Goal: Complete application form

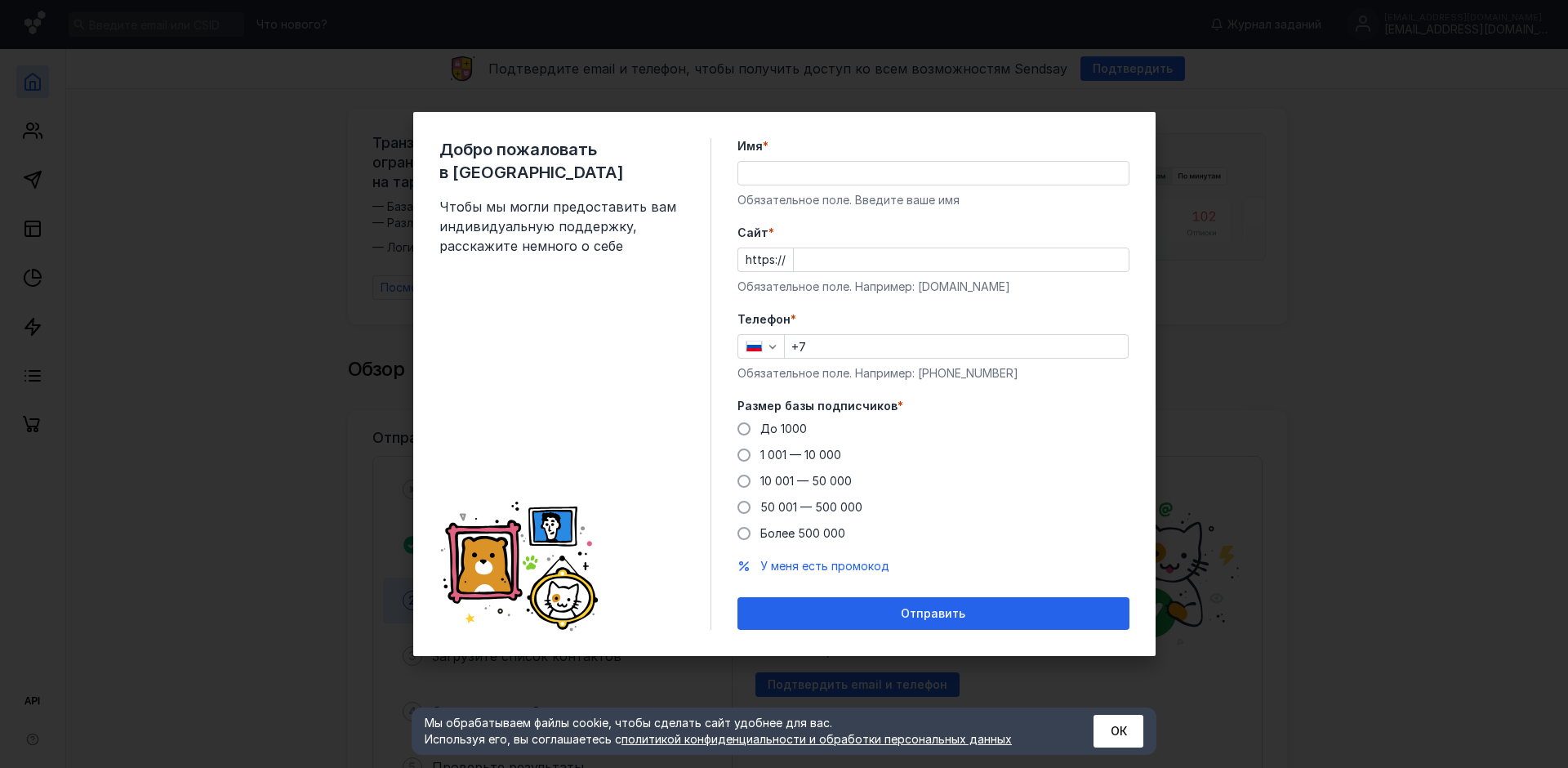
click at [1491, 236] on div "Добро пожаловать в Sendsay Чтобы мы могли предоставить вам индивидуальную подде…" at bounding box center [784, 384] width 1568 height 768
click at [774, 172] on input "Имя *" at bounding box center [933, 172] width 390 height 23
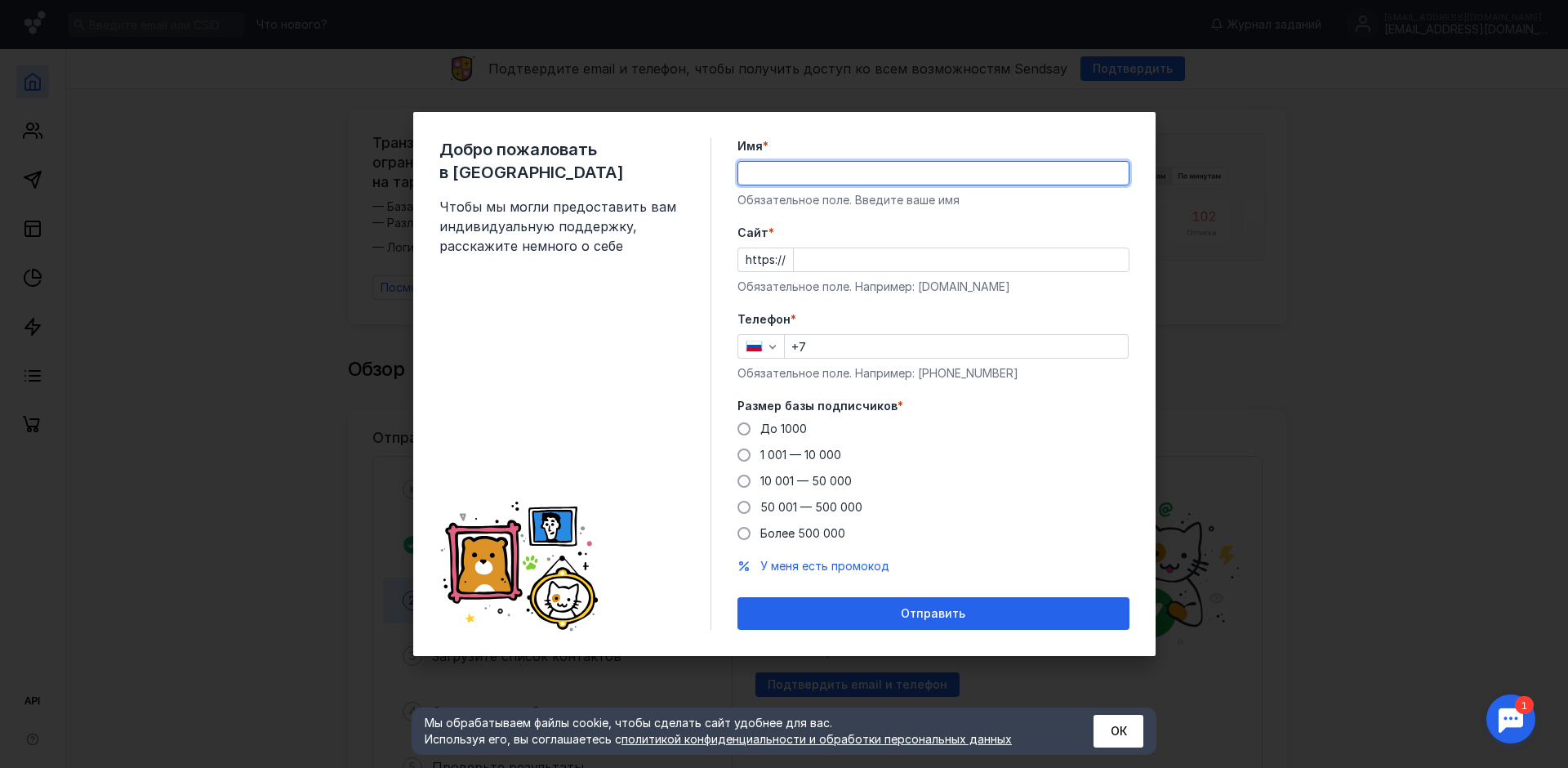
type input "[PERSON_NAME]"
type input "[PHONE_NUMBER]"
drag, startPoint x: 804, startPoint y: 173, endPoint x: 1365, endPoint y: 160, distance: 561.2
click at [1369, 160] on div "Добро пожаловать в Sendsay Чтобы мы могли предоставить вам индивидуальную подде…" at bounding box center [784, 384] width 1568 height 768
drag, startPoint x: 804, startPoint y: 175, endPoint x: 1147, endPoint y: 134, distance: 345.4
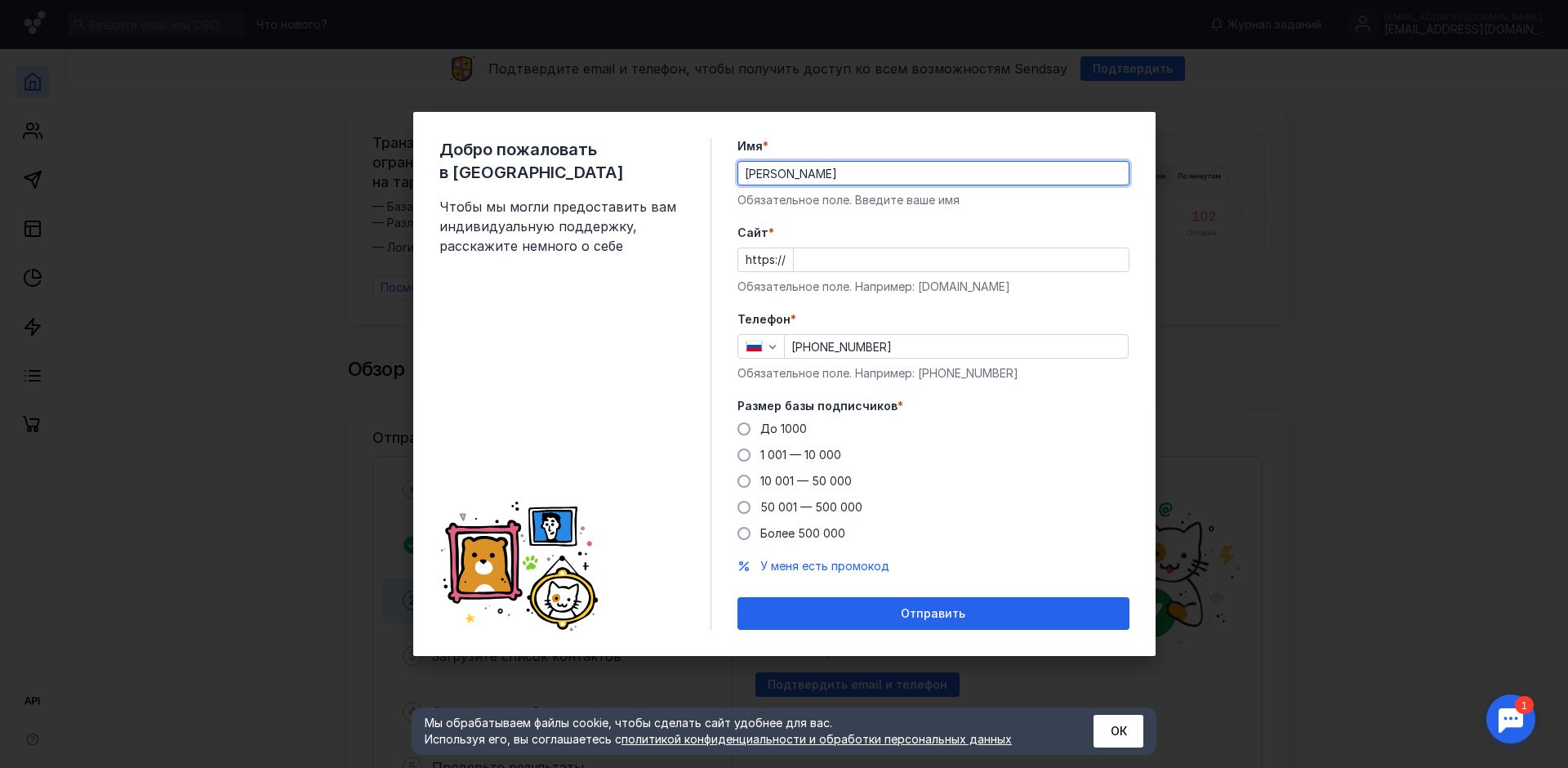
click at [1138, 137] on div "Добро пожаловать в Sendsay Чтобы мы могли предоставить вам индивидуальную подде…" at bounding box center [784, 383] width 743 height 544
type input "[PERSON_NAME]"
click at [850, 136] on div "Добро пожаловать в Sendsay Чтобы мы могли предоставить вам индивидуальную подде…" at bounding box center [784, 383] width 743 height 544
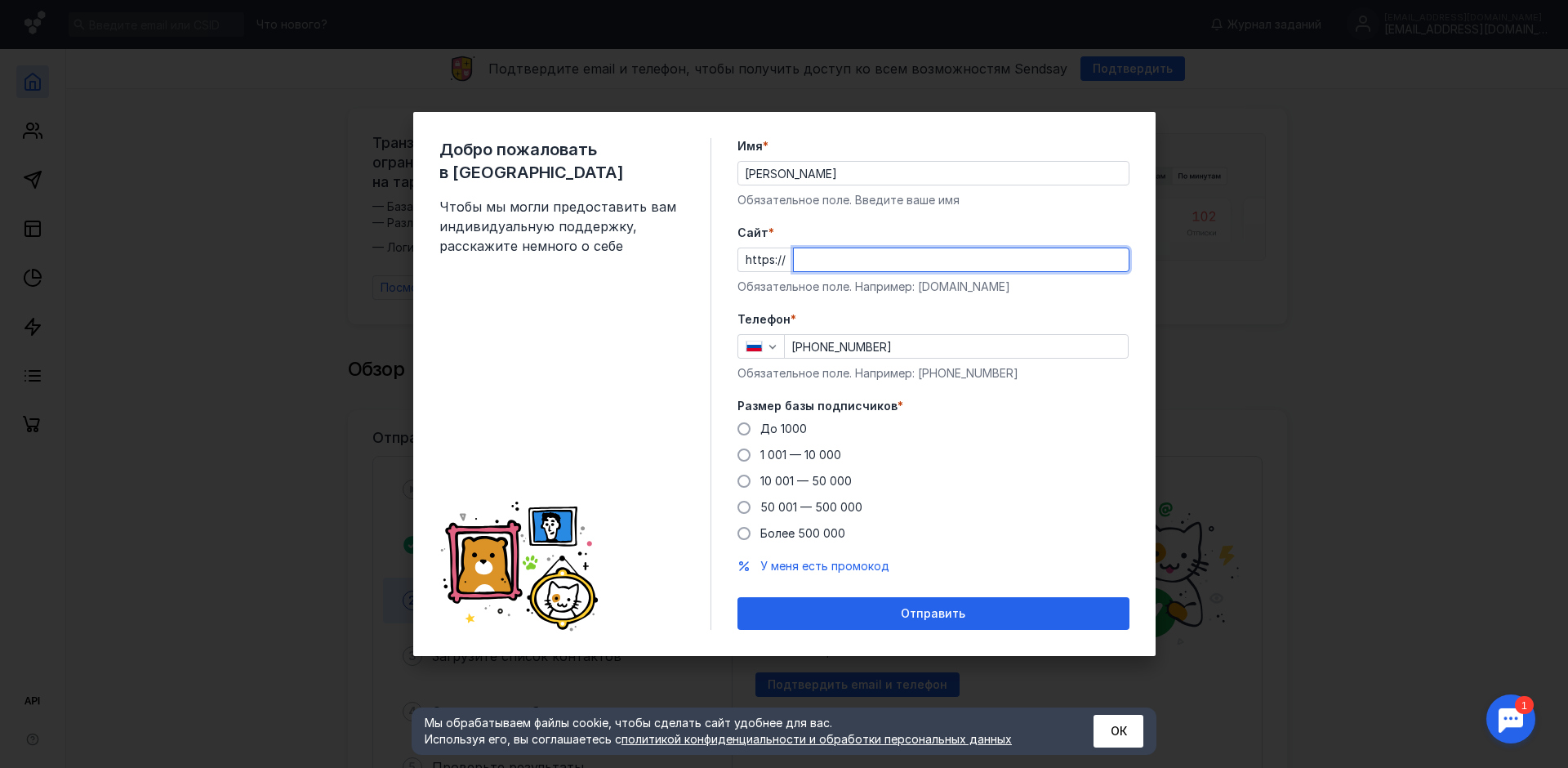
click at [836, 265] on input "Cайт *" at bounding box center [961, 259] width 335 height 23
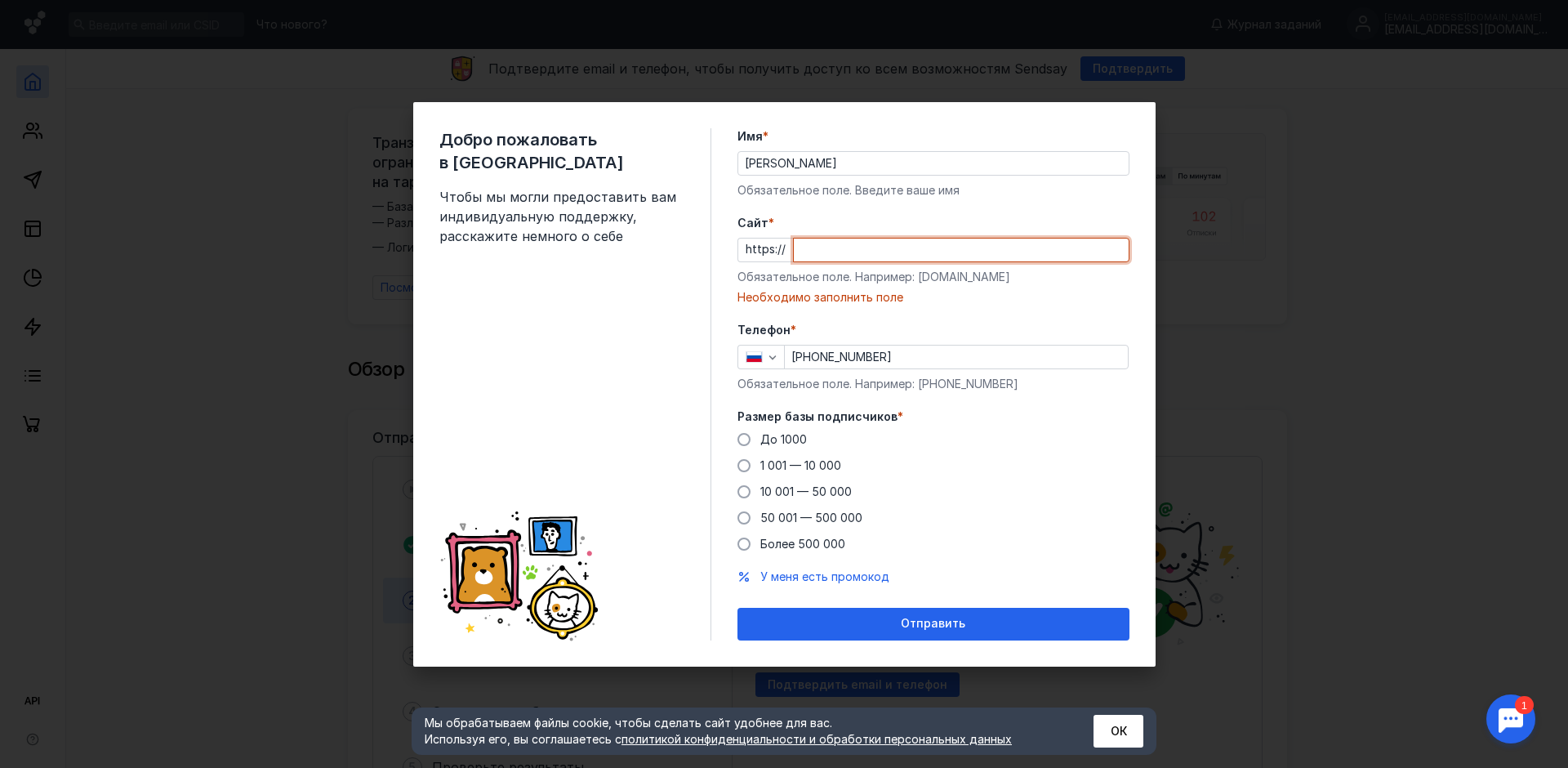
paste input "[DOMAIN_NAME]"
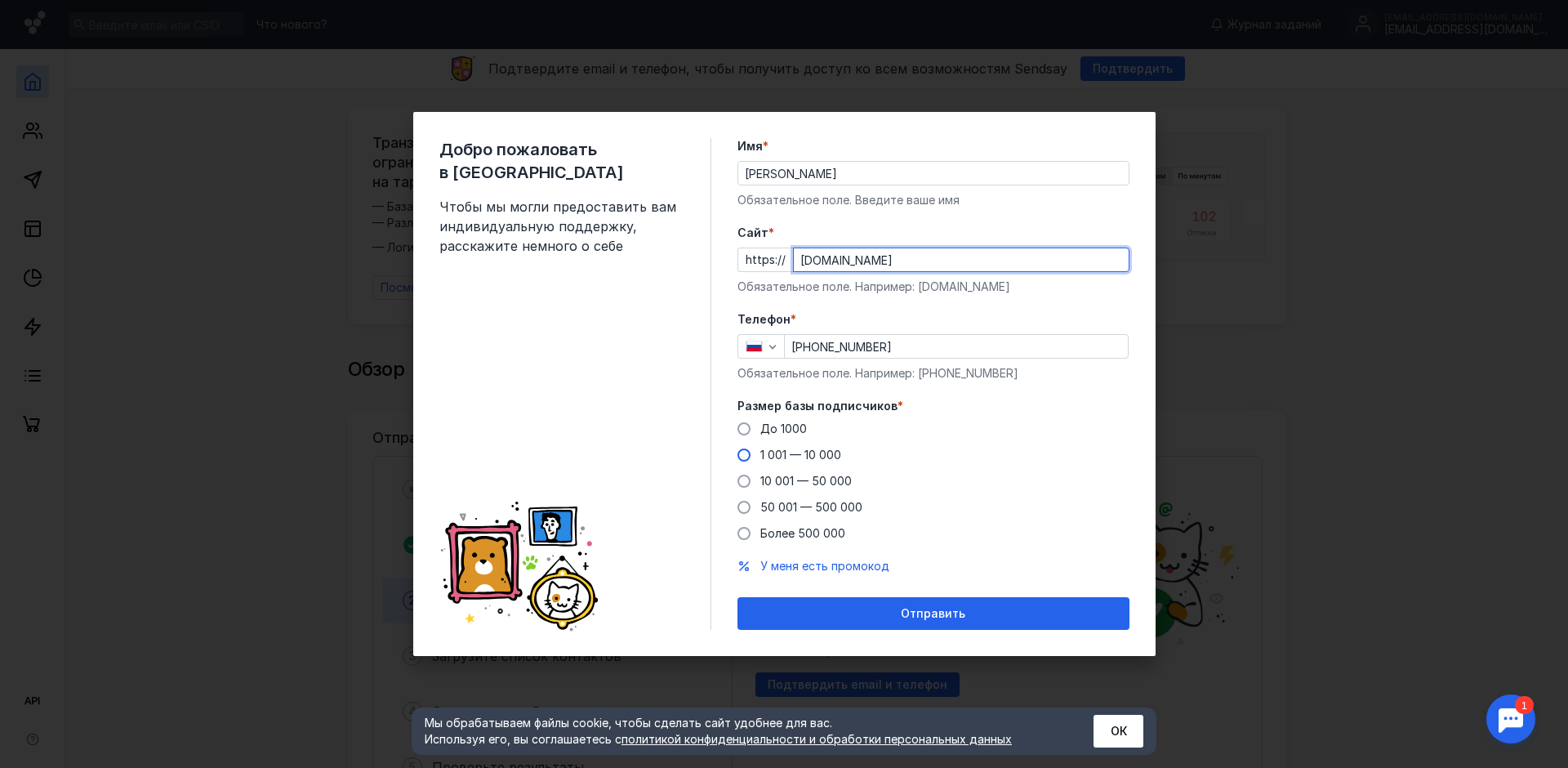
type input "[DOMAIN_NAME]"
click at [740, 451] on span at bounding box center [744, 455] width 13 height 13
click at [0, 0] on input "1 001 — 10 000" at bounding box center [0, 0] width 0 height 0
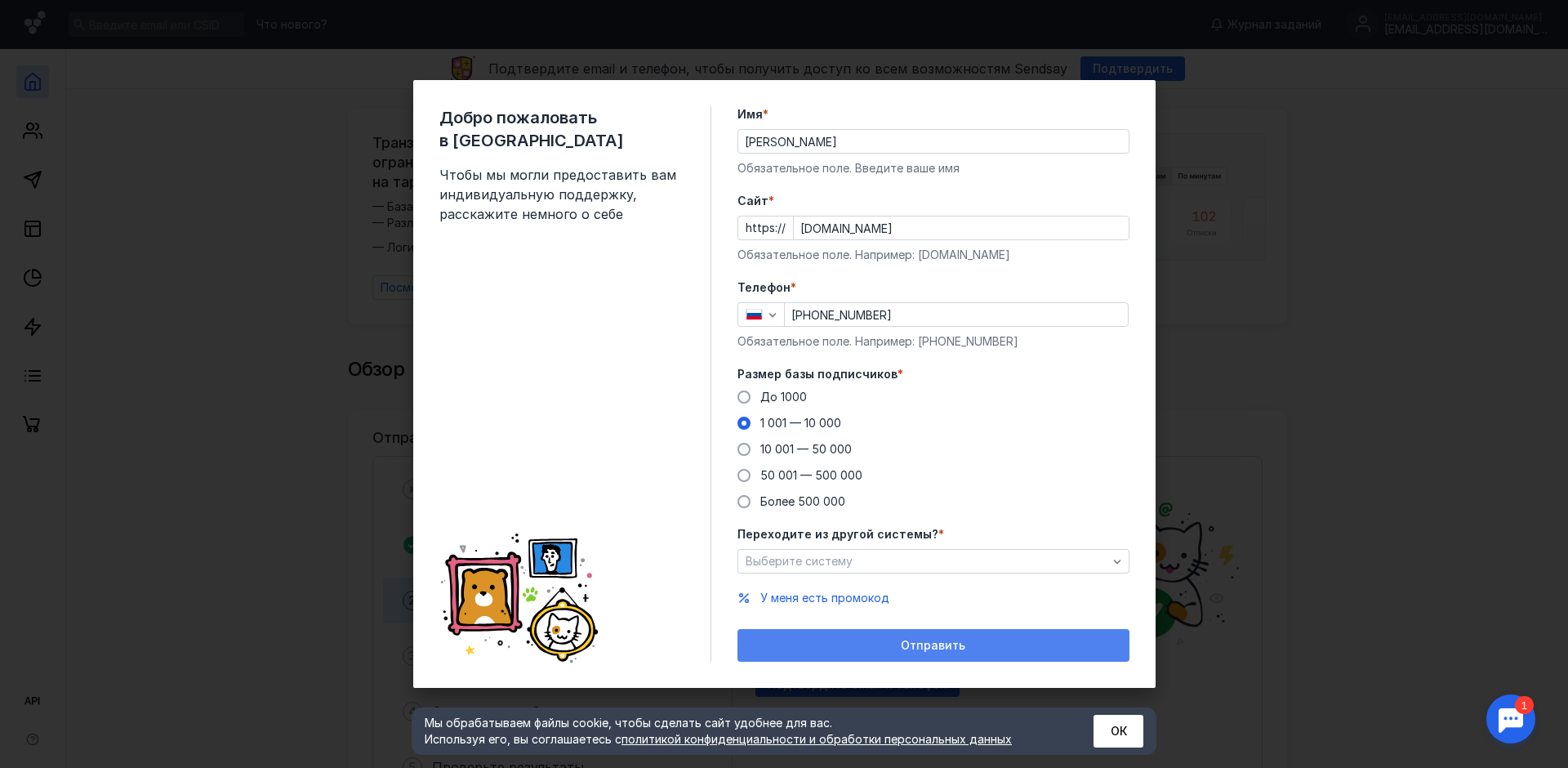
click at [900, 650] on div "Отправить" at bounding box center [933, 645] width 376 height 14
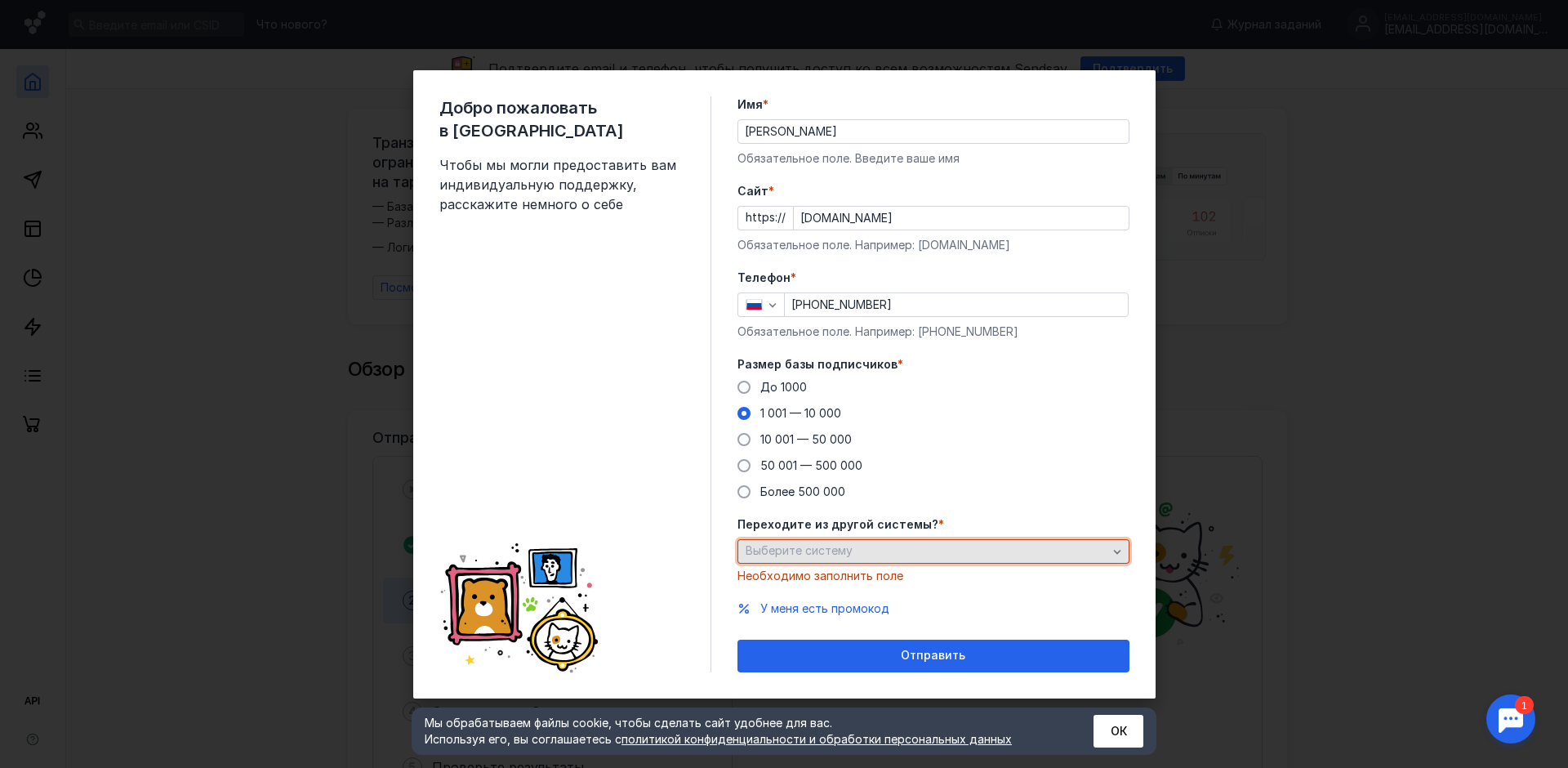
click at [863, 550] on div "Выберите систему" at bounding box center [927, 550] width 370 height 14
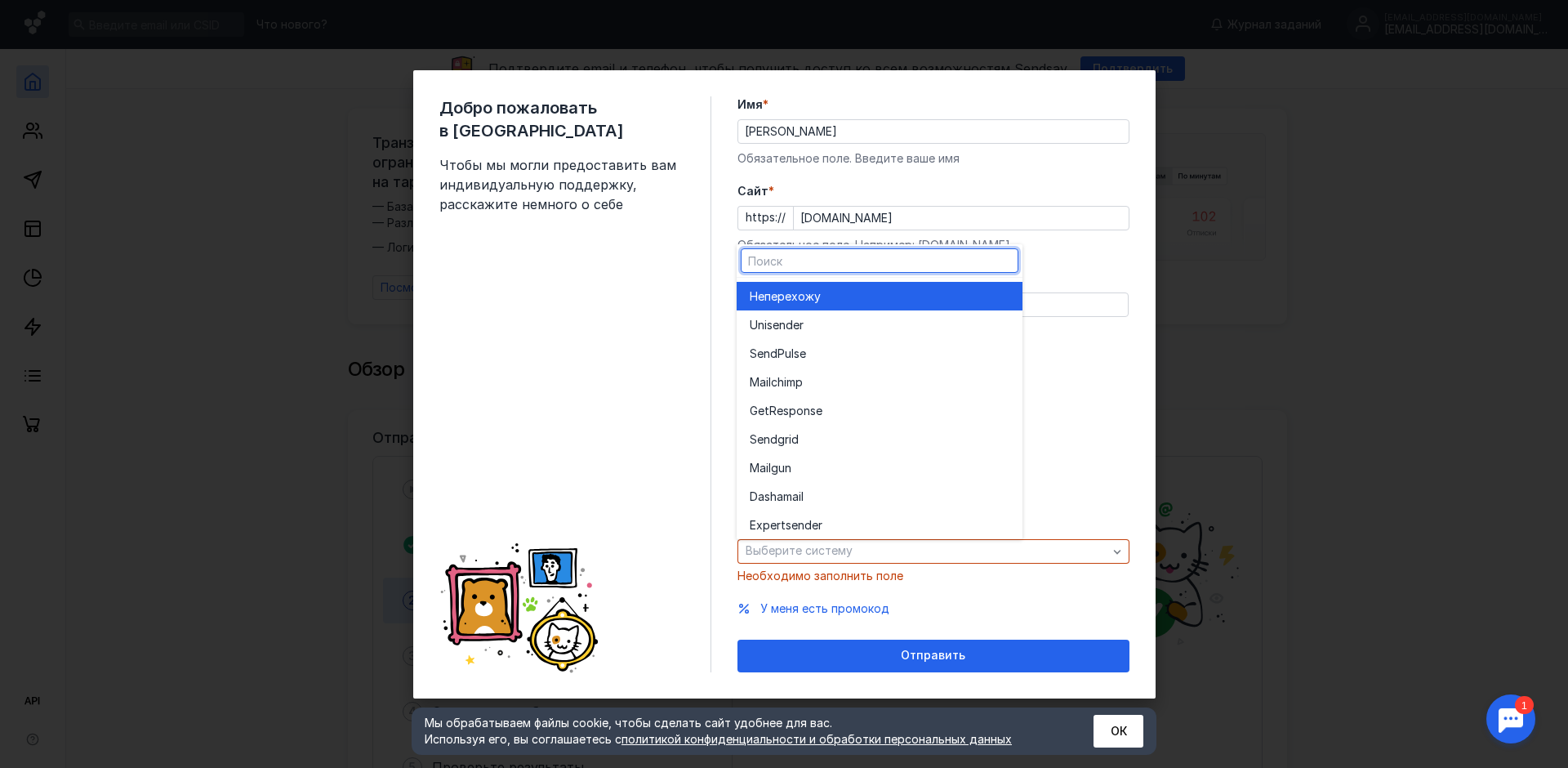
click at [850, 292] on div "Не перехожу" at bounding box center [880, 297] width 260 height 16
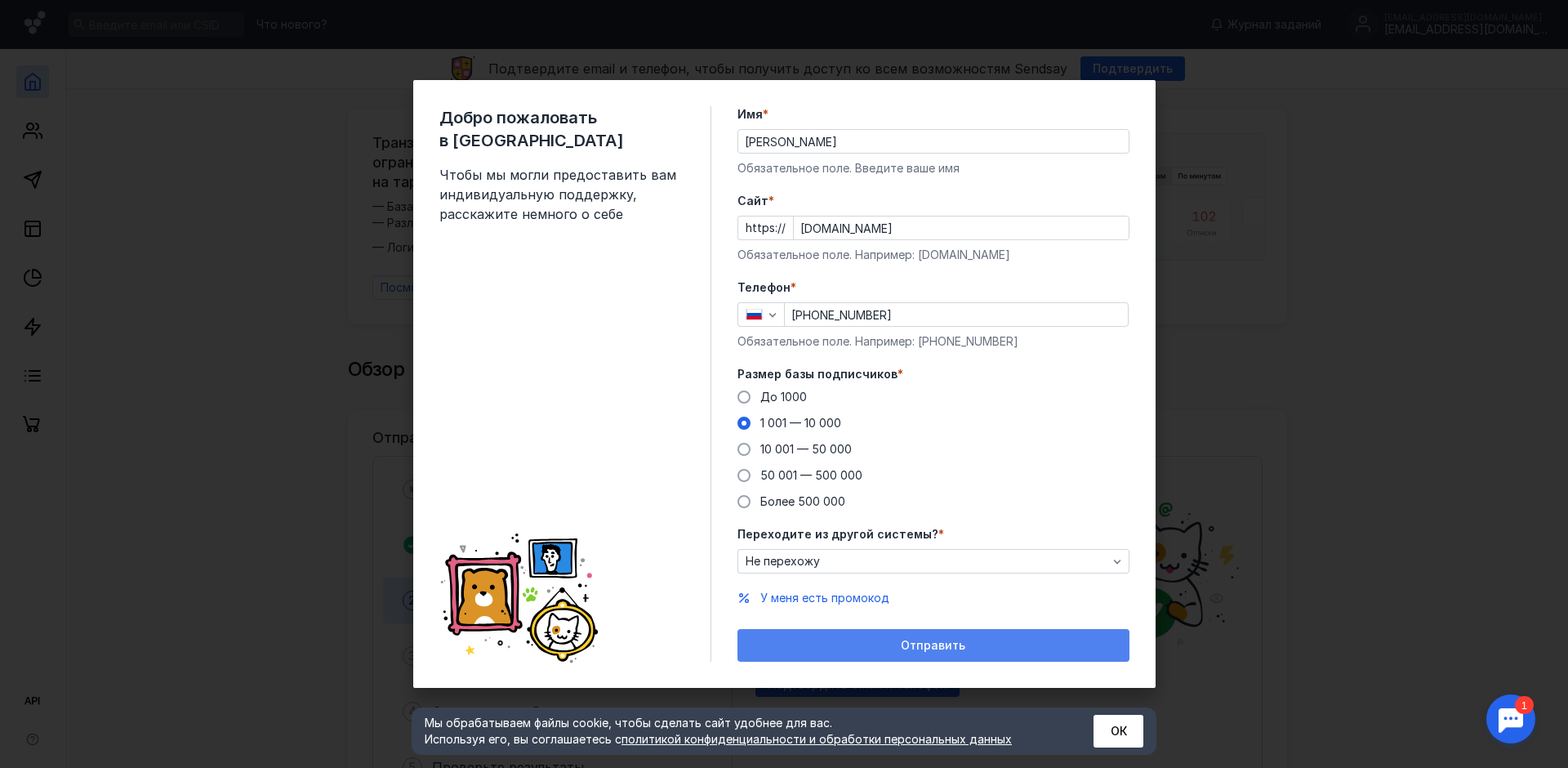
click at [933, 639] on span "Отправить" at bounding box center [932, 645] width 64 height 14
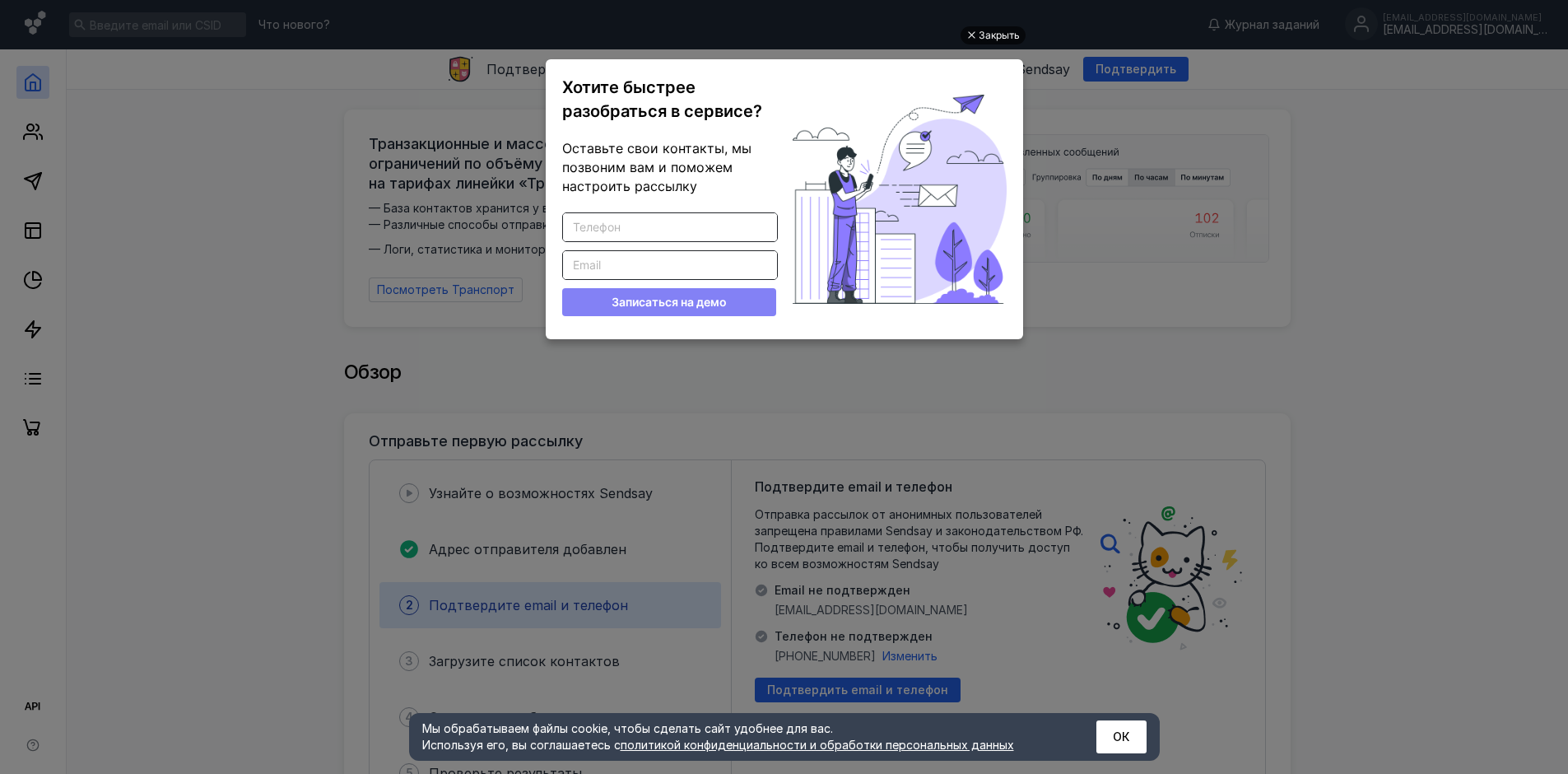
click at [1004, 30] on div "Закрыть" at bounding box center [999, 36] width 41 height 18
